Goal: Browse casually

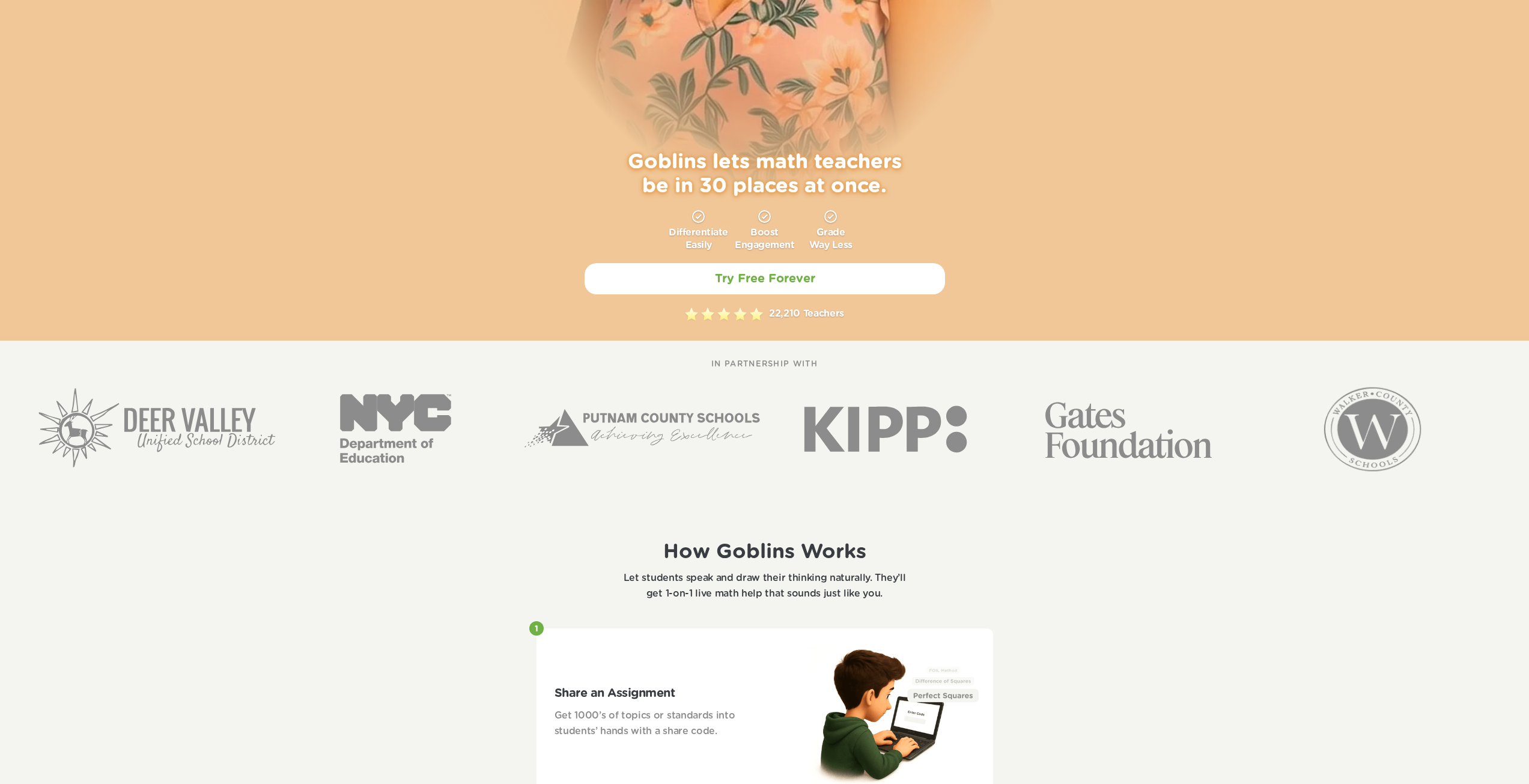
scroll to position [481, 0]
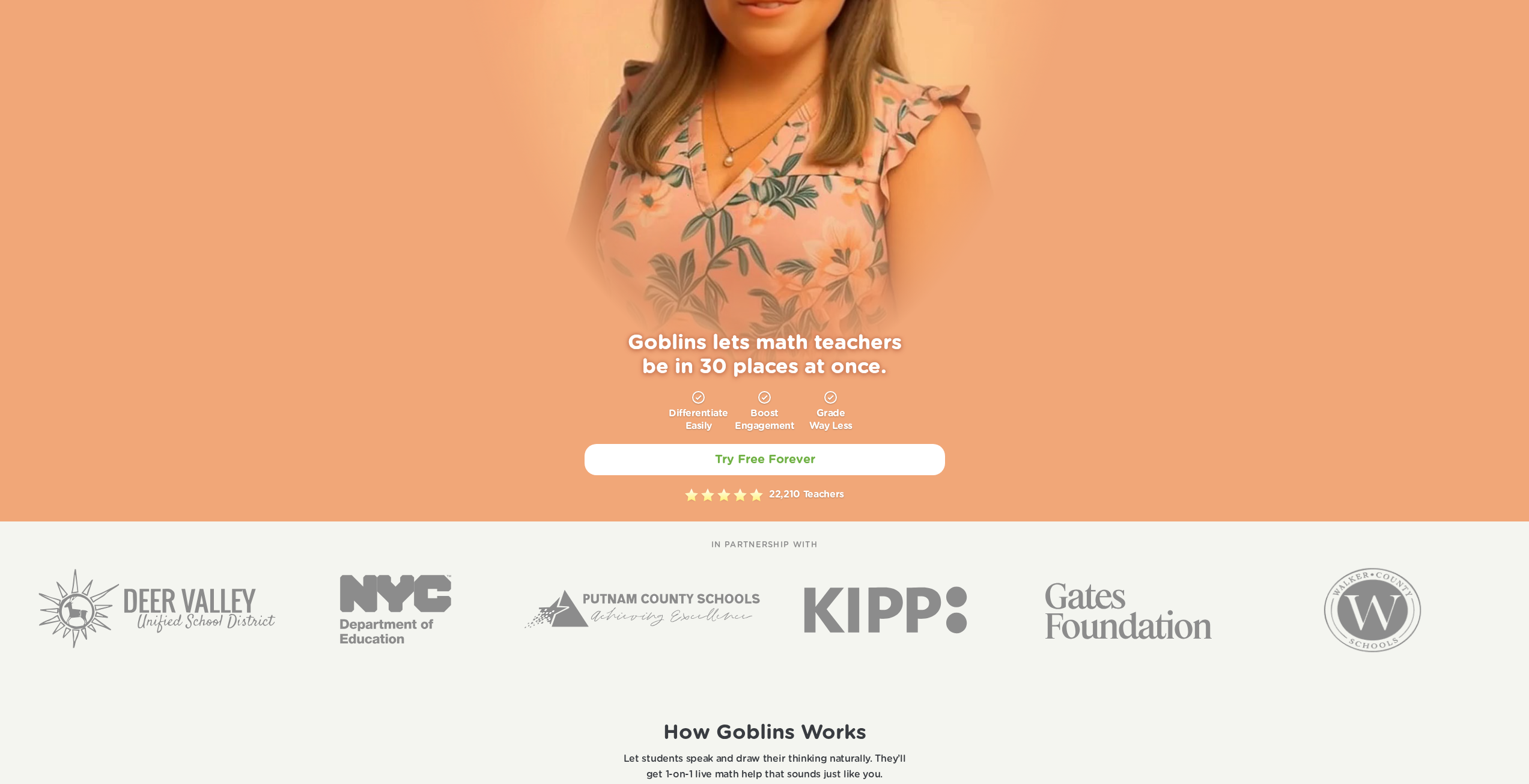
scroll to position [361, 0]
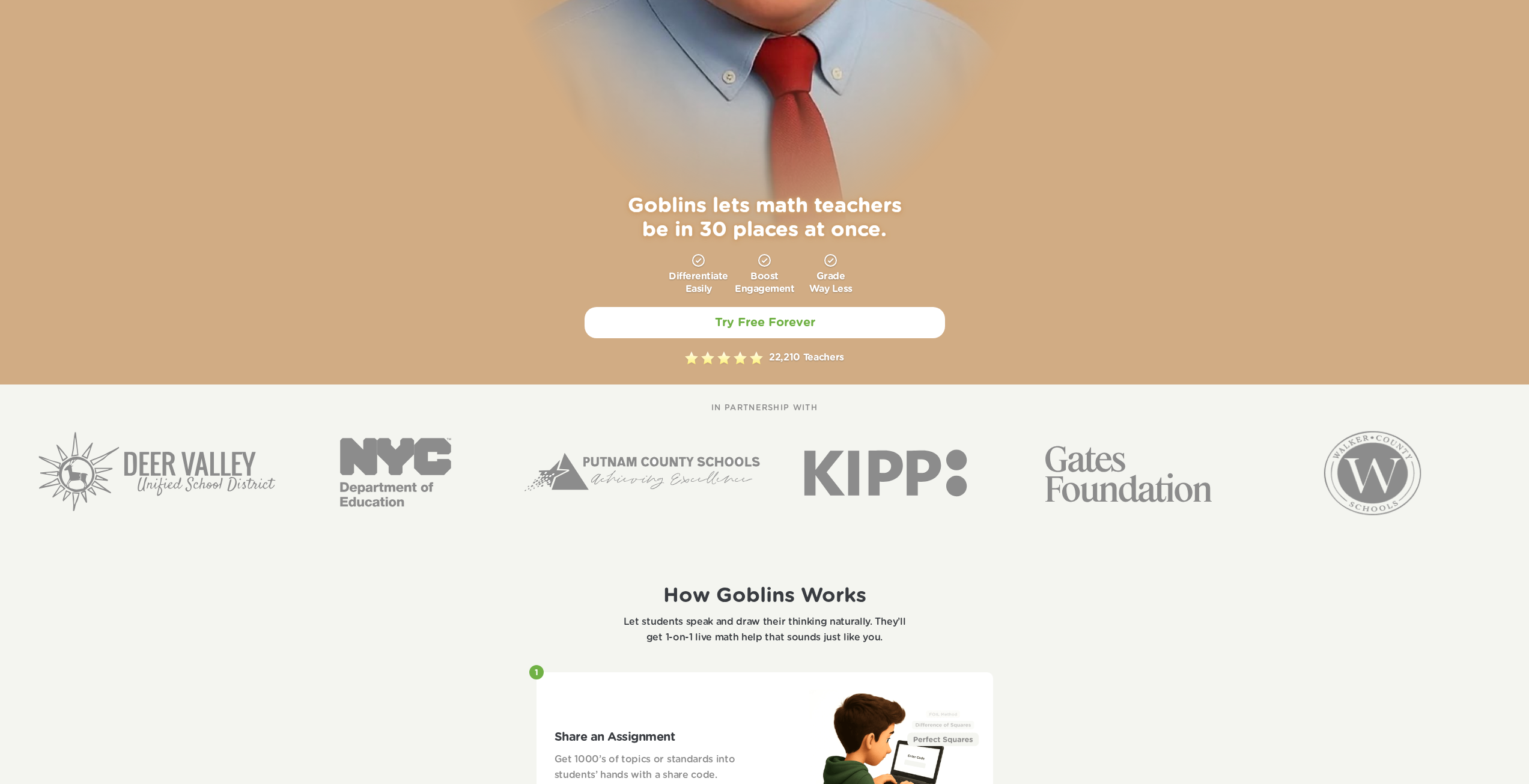
click at [405, 241] on div "Goblins lets math teachers be in 30 places at once. Differentiate Easily Boost …" at bounding box center [764, 12] width 1529 height 745
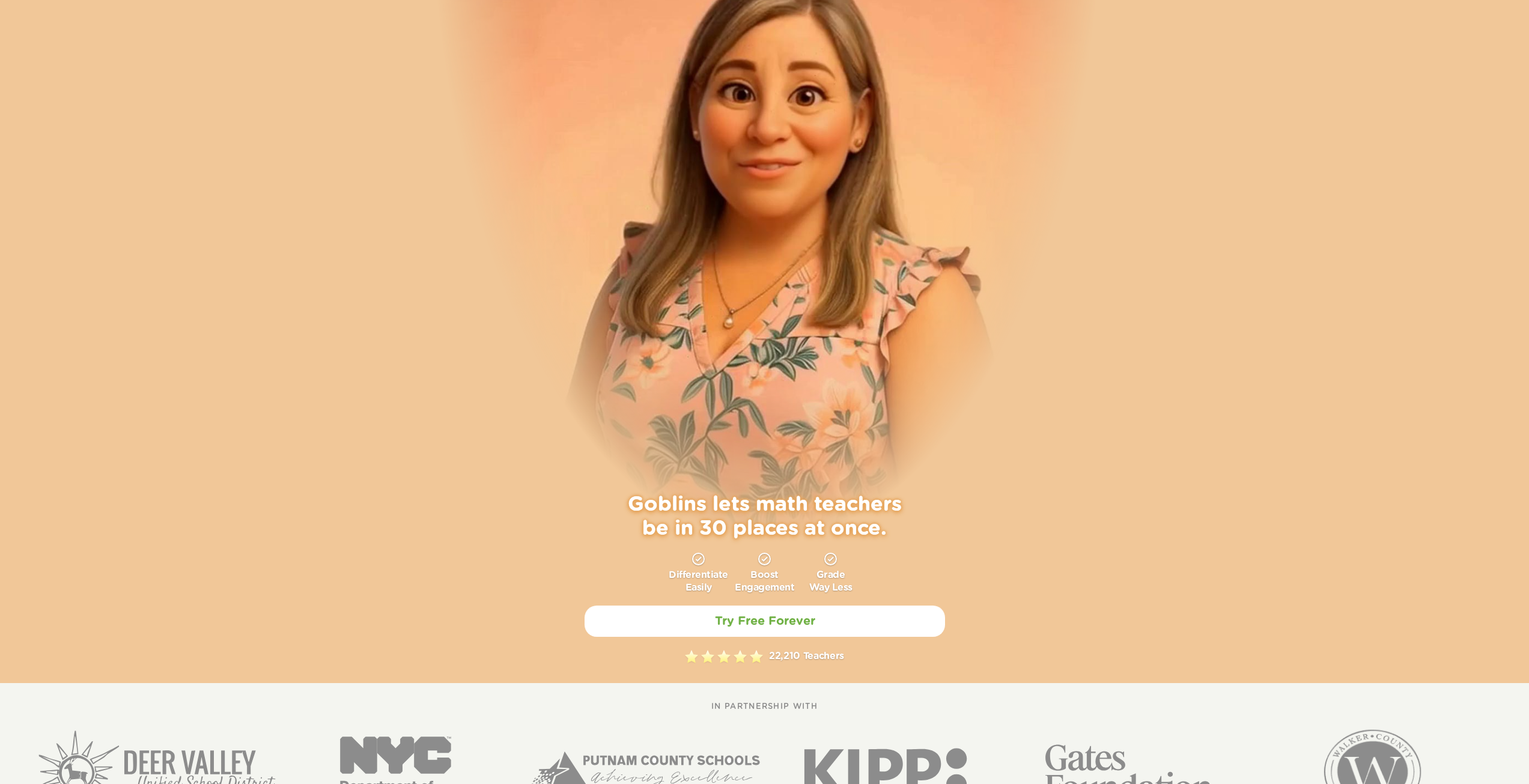
scroll to position [0, 0]
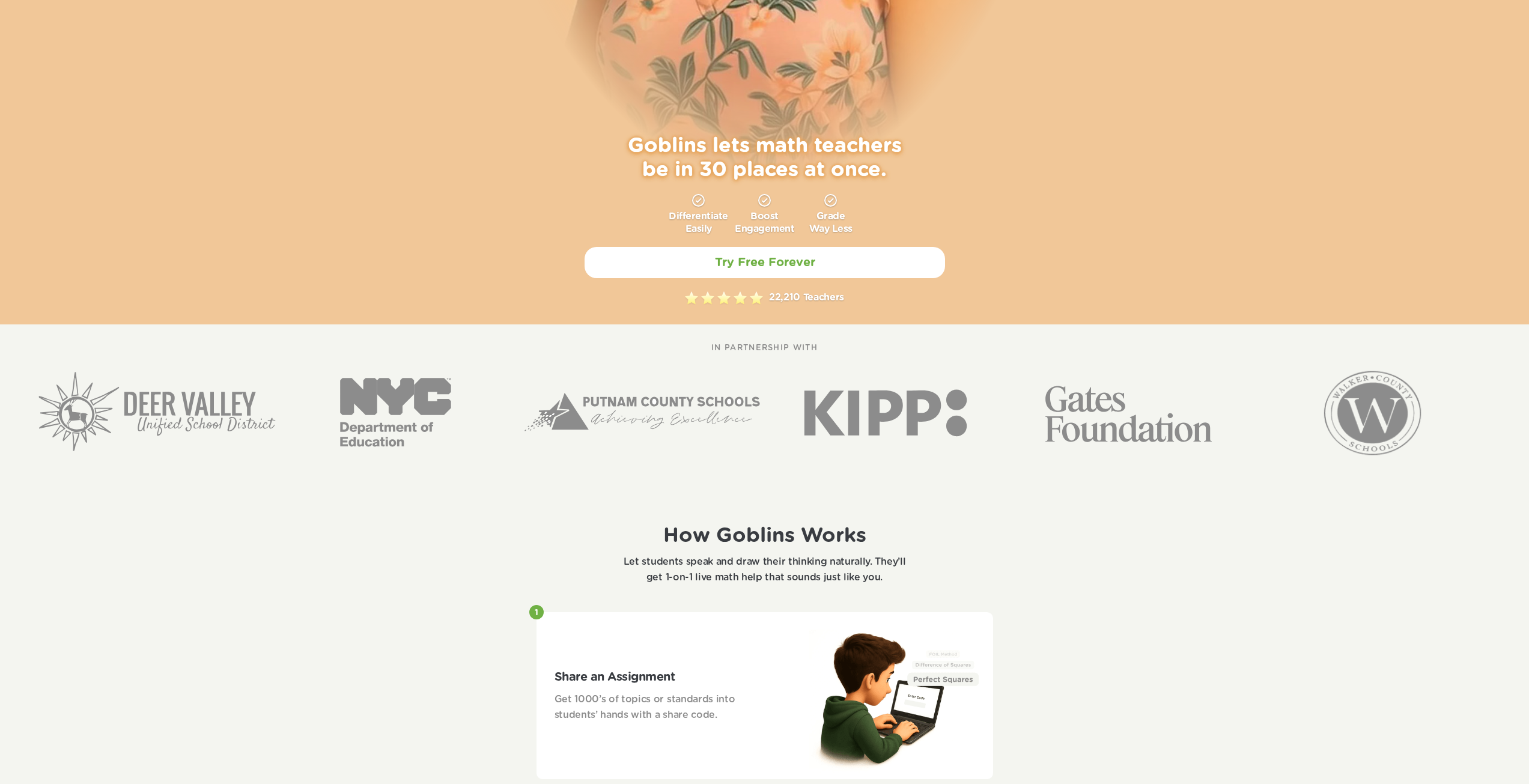
click at [374, 393] on img at bounding box center [400, 412] width 237 height 114
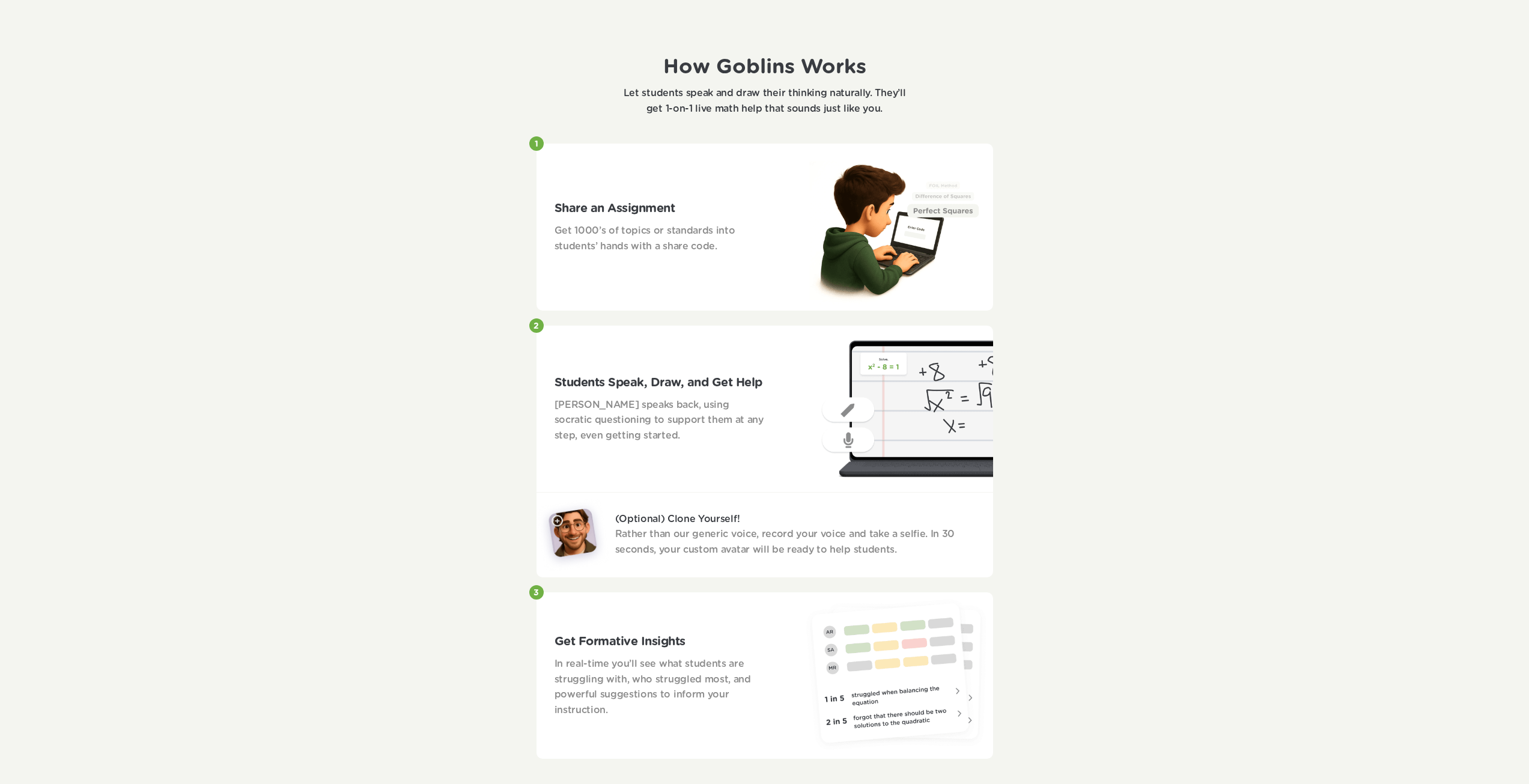
scroll to position [901, 0]
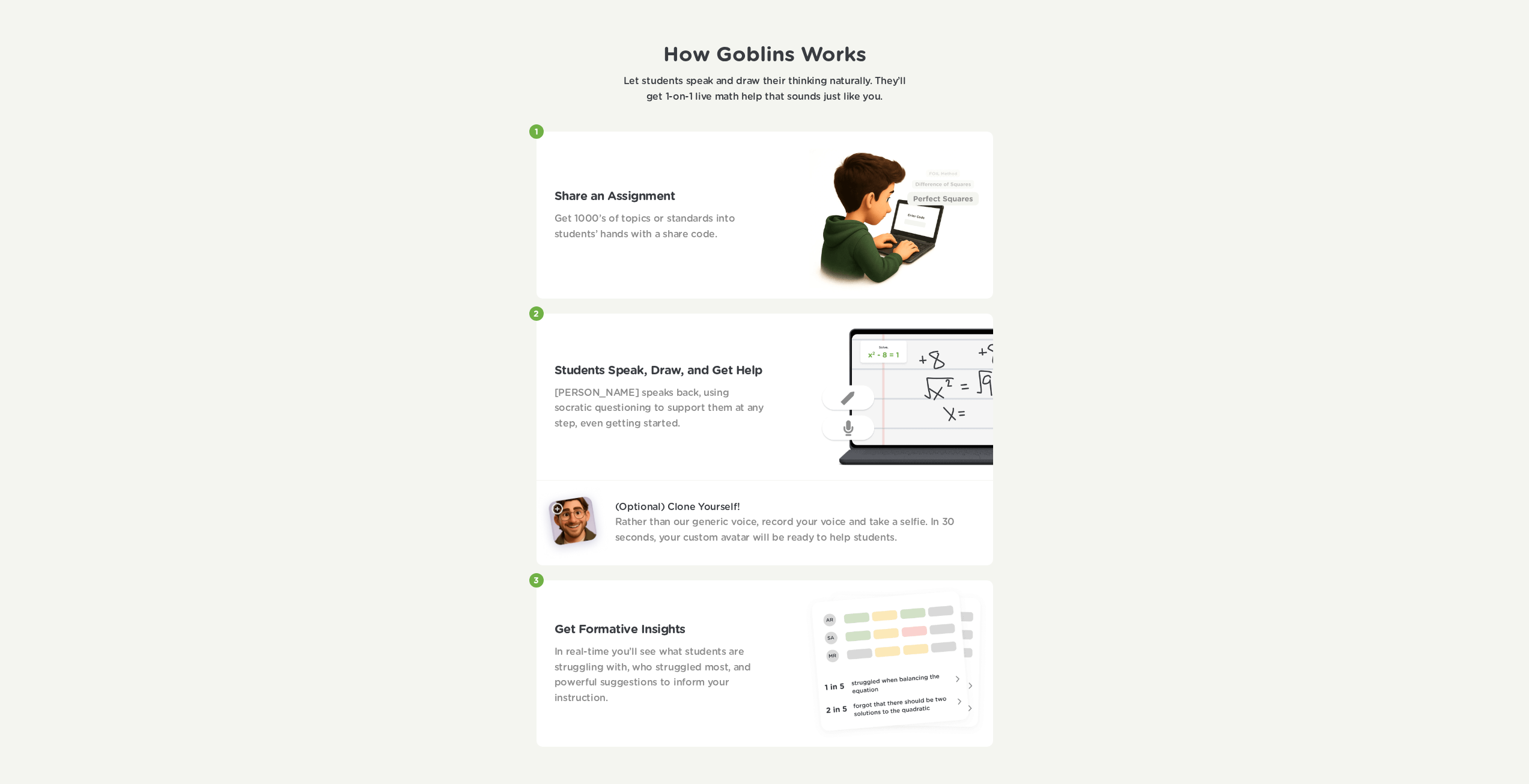
click at [489, 474] on div "Goblins lets math teachers be in 30 places at once. Differentiate Easily Boost …" at bounding box center [764, 467] width 1529 height 2736
click at [474, 481] on div "Goblins lets math teachers be in 30 places at once. Differentiate Easily Boost …" at bounding box center [764, 467] width 1529 height 2736
drag, startPoint x: 474, startPoint y: 481, endPoint x: 468, endPoint y: 482, distance: 6.1
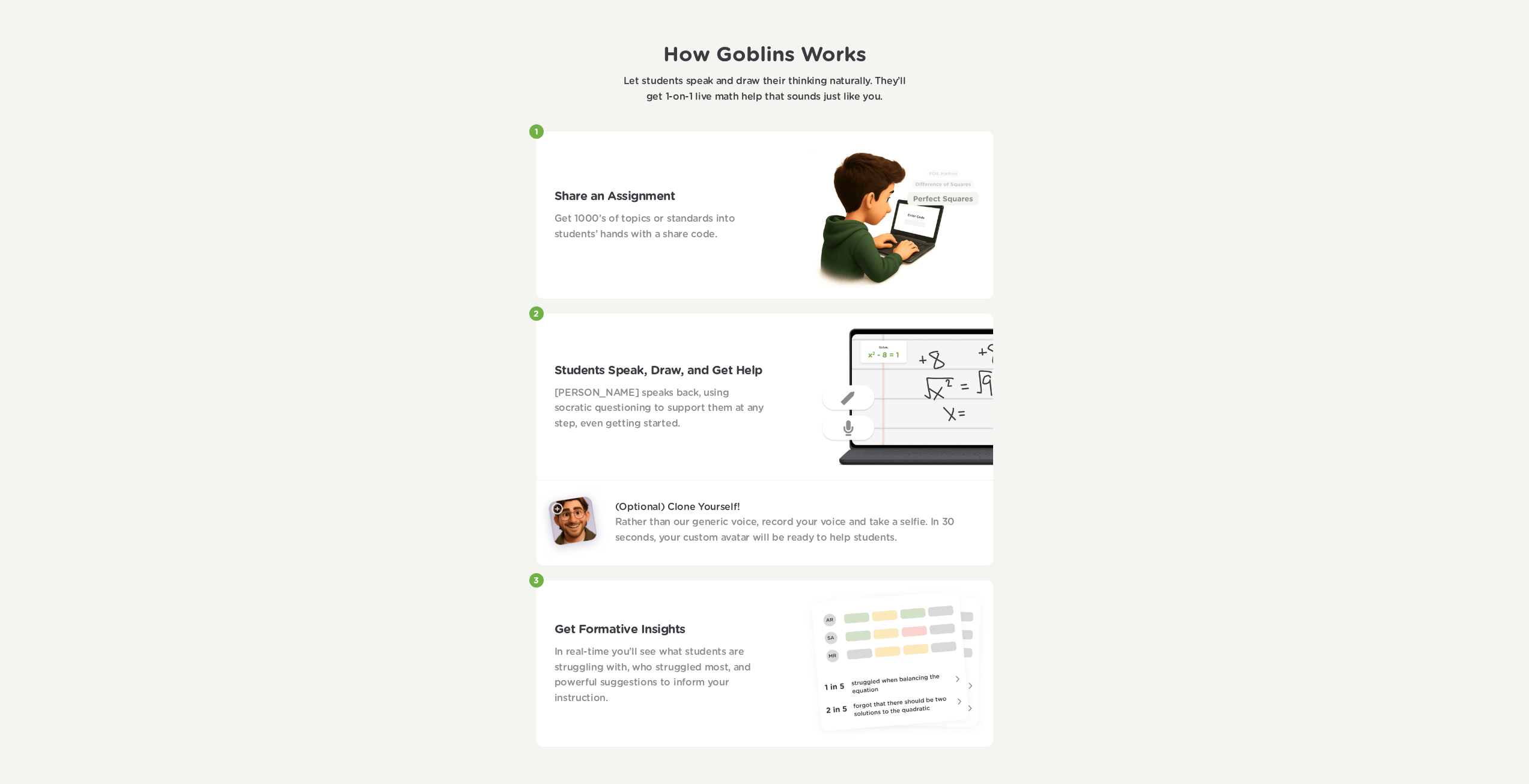
click at [468, 482] on div "Goblins lets math teachers be in 30 places at once. Differentiate Easily Boost …" at bounding box center [764, 467] width 1529 height 2736
click at [467, 483] on div "Goblins lets math teachers be in 30 places at once. Differentiate Easily Boost …" at bounding box center [764, 467] width 1529 height 2736
click at [1105, 467] on div "Goblins lets math teachers be in 30 places at once. Differentiate Easily Boost …" at bounding box center [764, 467] width 1529 height 2736
click at [1112, 464] on div "Goblins lets math teachers be in 30 places at once. Differentiate Easily Boost …" at bounding box center [764, 467] width 1529 height 2736
